Goal: Information Seeking & Learning: Find specific page/section

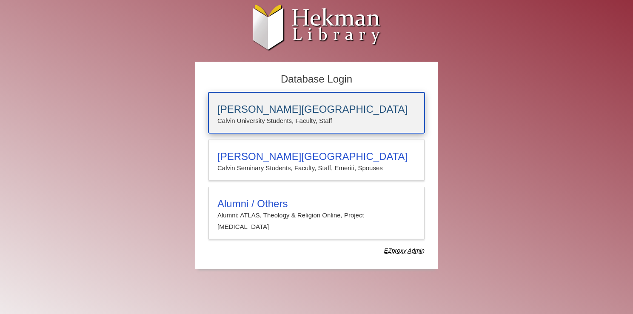
click at [296, 114] on h3 "[PERSON_NAME][GEOGRAPHIC_DATA]" at bounding box center [316, 109] width 198 height 12
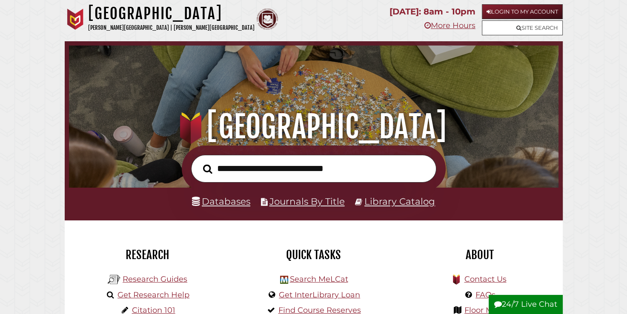
scroll to position [162, 485]
click at [214, 202] on link "Databases" at bounding box center [221, 201] width 58 height 11
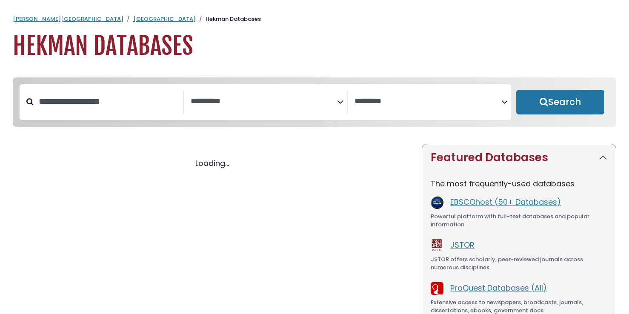
select select "Database Subject Filter"
select select "Database Vendors Filter"
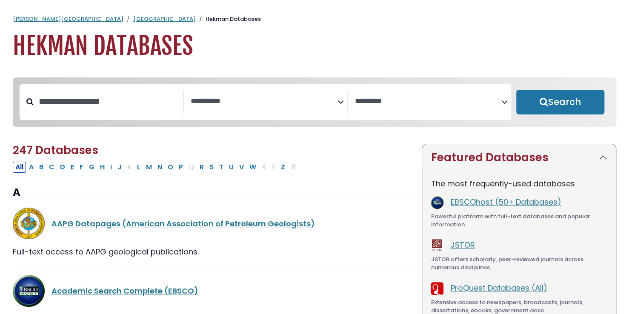
select select "Database Subject Filter"
select select "Database Vendors Filter"
click at [129, 103] on input "Search database by title or keyword" at bounding box center [108, 101] width 149 height 14
type input "******"
click at [516, 90] on button "Search" at bounding box center [560, 102] width 88 height 25
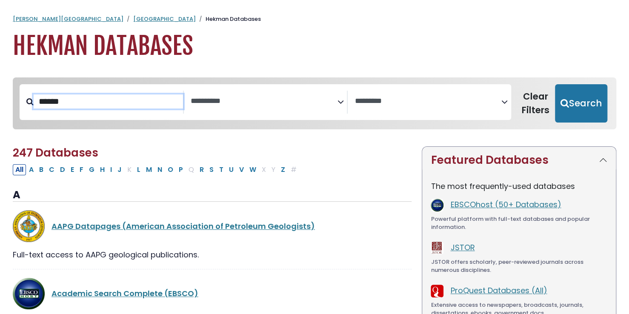
select select "Database Subject Filter"
select select "Database Vendors Filter"
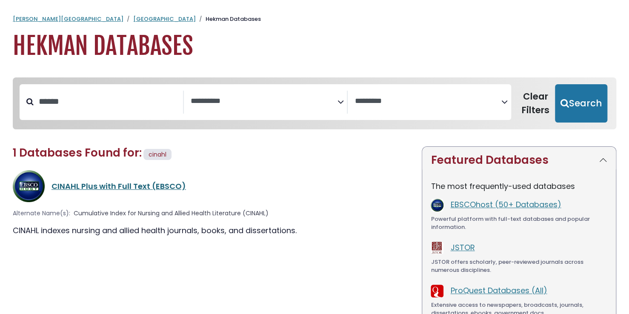
click at [117, 184] on link "CINAHL Plus with Full Text (EBSCO)" at bounding box center [118, 186] width 134 height 11
